Goal: Task Accomplishment & Management: Use online tool/utility

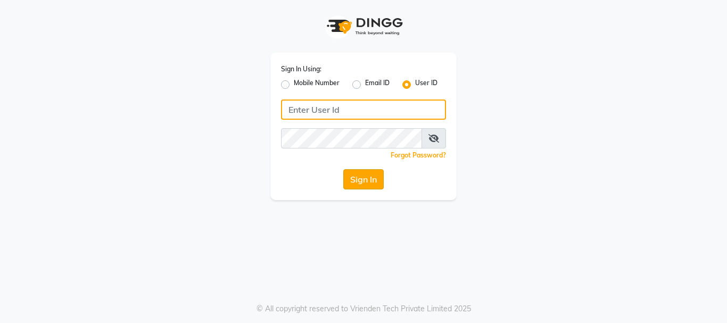
type input "8310049316"
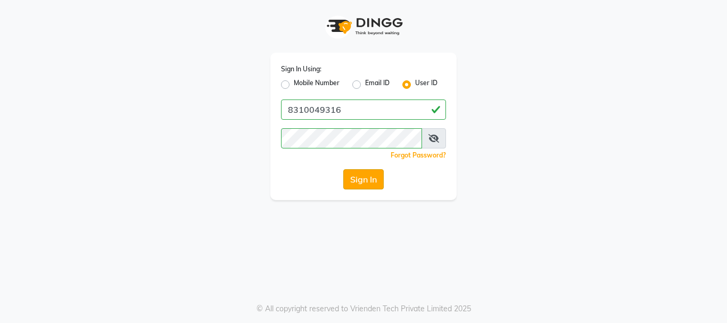
click at [363, 175] on button "Sign In" at bounding box center [363, 179] width 40 height 20
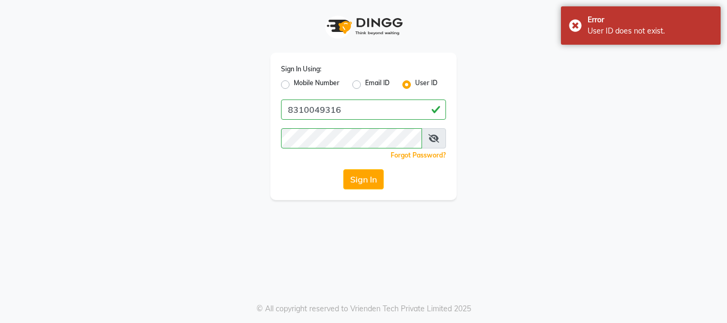
click at [294, 86] on label "Mobile Number" at bounding box center [317, 84] width 46 height 13
click at [294, 85] on input "Mobile Number" at bounding box center [297, 81] width 7 height 7
radio input "true"
radio input "false"
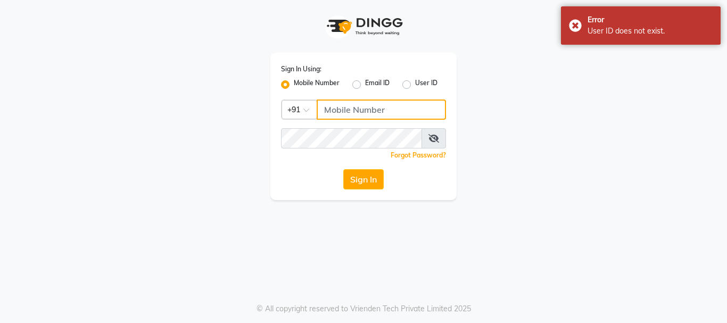
click at [340, 104] on input "Username" at bounding box center [381, 110] width 129 height 20
type input "8310049316"
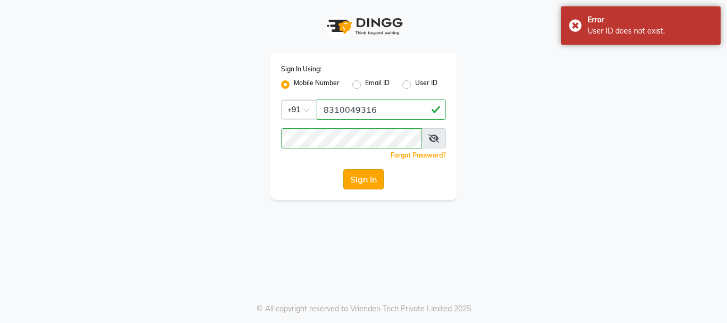
click at [360, 174] on button "Sign In" at bounding box center [363, 179] width 40 height 20
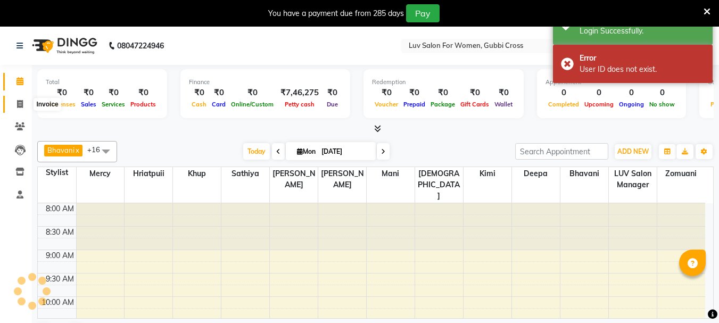
click at [22, 109] on span at bounding box center [20, 105] width 19 height 12
select select "service"
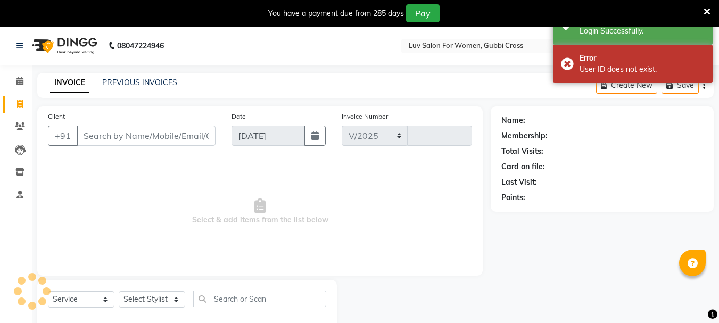
select select "7221"
type input "2410"
